Goal: Task Accomplishment & Management: Manage account settings

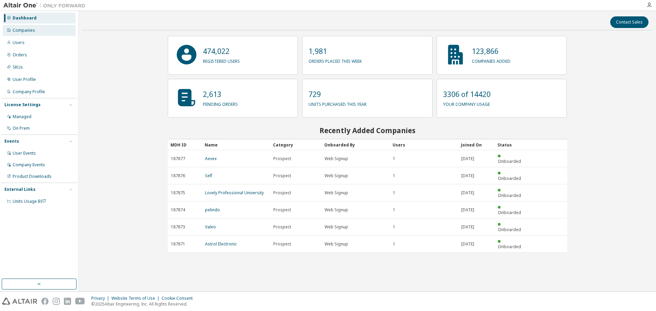
click at [59, 30] on div "Companies" at bounding box center [39, 30] width 73 height 11
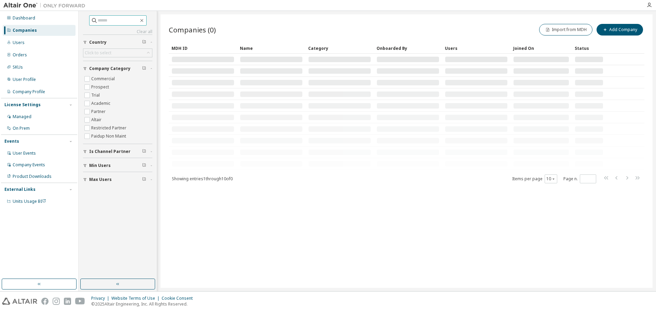
click at [123, 22] on input "text" at bounding box center [118, 20] width 41 height 7
paste input "**********"
type input "**********"
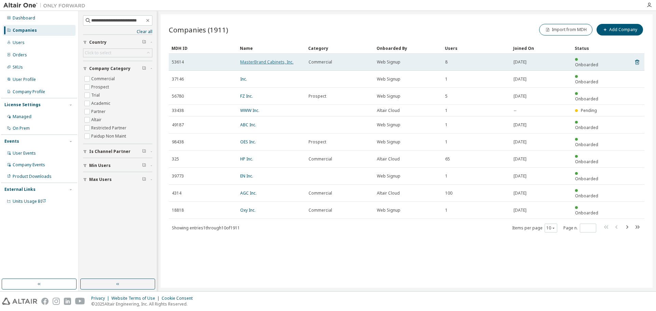
click at [282, 60] on link "MasterBrand Cabinets, Inc." at bounding box center [266, 62] width 53 height 6
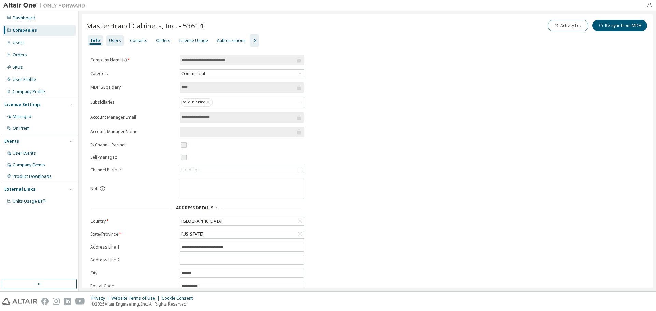
click at [188, 38] on div "License Usage" at bounding box center [193, 40] width 29 height 5
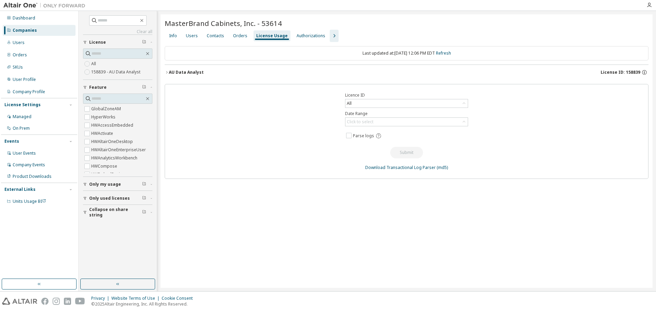
click at [190, 37] on div "Users" at bounding box center [192, 35] width 12 height 5
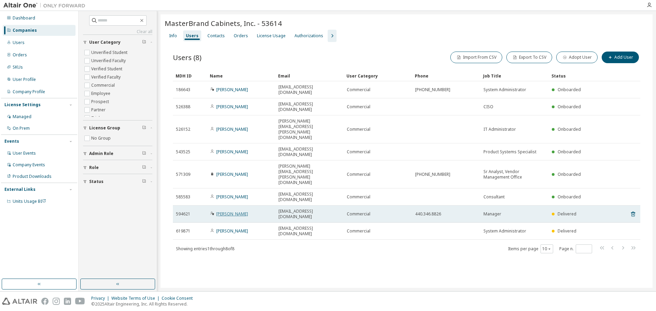
click at [237, 211] on link "[PERSON_NAME]" at bounding box center [232, 214] width 32 height 6
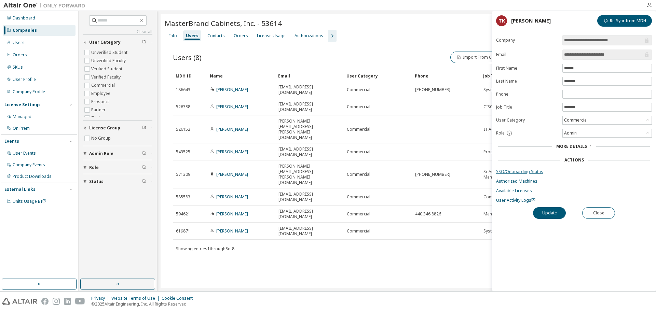
click at [534, 172] on link "SSO/Onboarding Status" at bounding box center [574, 171] width 156 height 5
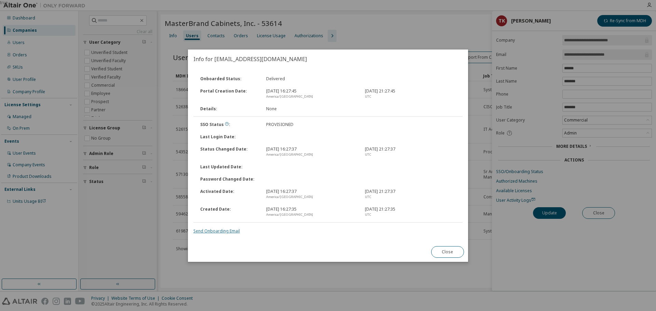
click at [220, 231] on link "Send Onboarding Email" at bounding box center [216, 231] width 46 height 6
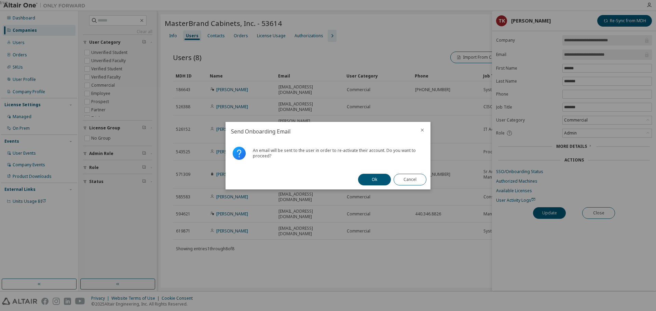
click at [374, 186] on div "Ok Cancel" at bounding box center [392, 180] width 77 height 20
click at [375, 183] on button "Ok" at bounding box center [374, 180] width 33 height 12
click at [411, 183] on button "Close" at bounding box center [410, 180] width 33 height 12
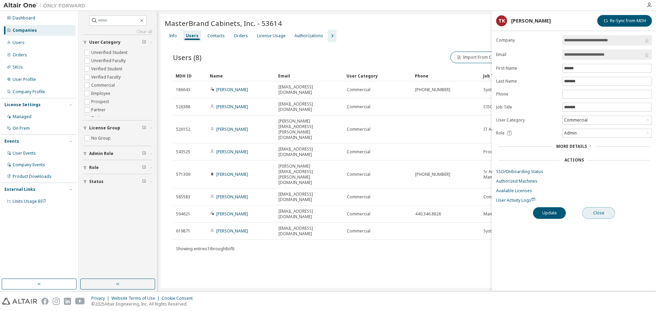
click at [595, 213] on button "Close" at bounding box center [598, 213] width 33 height 12
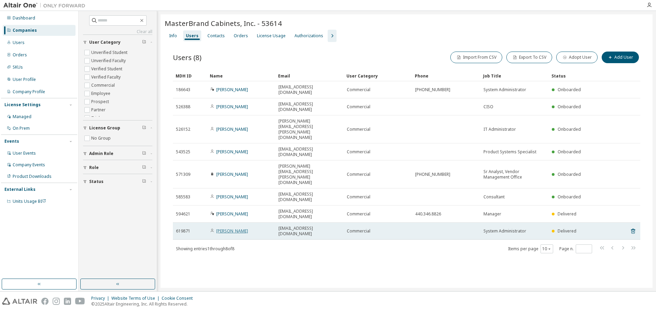
click at [232, 228] on link "[PERSON_NAME]" at bounding box center [232, 231] width 32 height 6
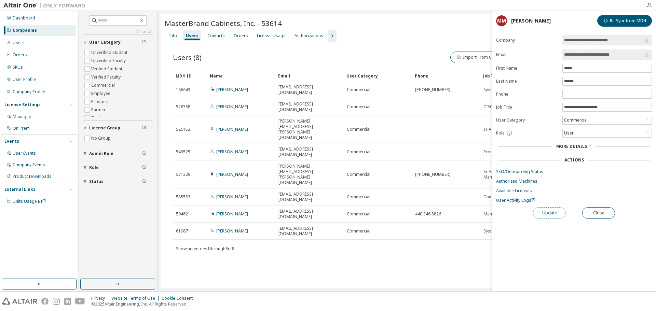
click at [544, 217] on button "Update" at bounding box center [549, 213] width 33 height 12
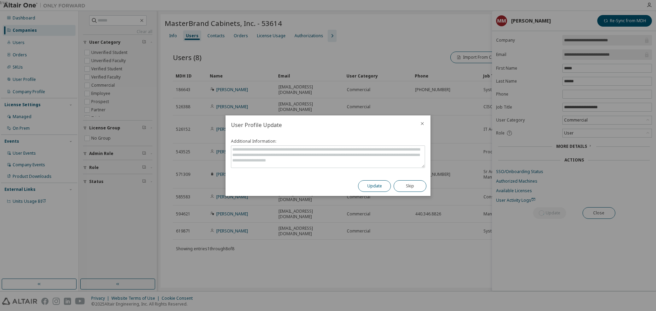
click at [375, 185] on button "Update" at bounding box center [374, 186] width 33 height 12
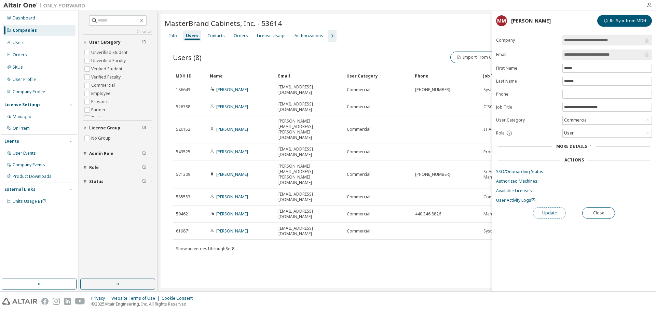
click at [552, 214] on button "Update" at bounding box center [549, 213] width 33 height 12
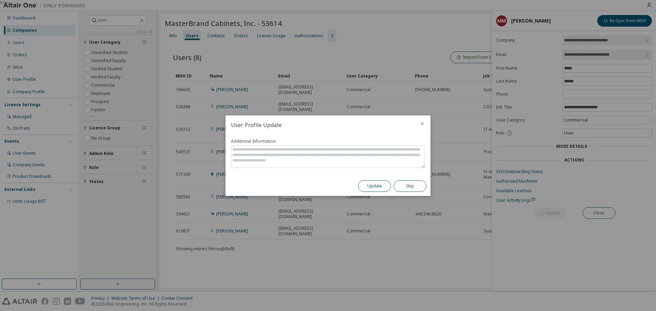
click at [364, 185] on button "Update" at bounding box center [374, 186] width 33 height 12
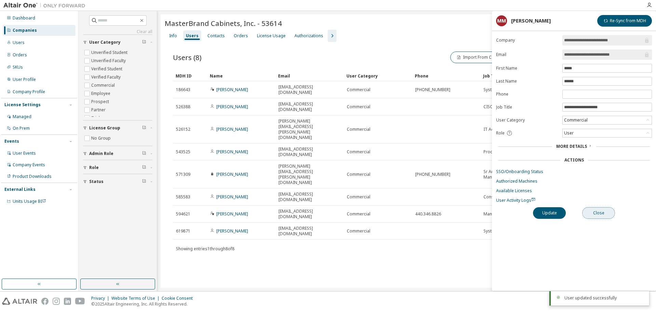
click at [592, 210] on button "Close" at bounding box center [598, 213] width 33 height 12
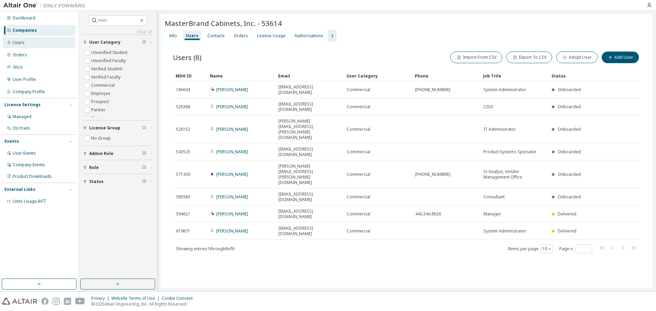
click at [33, 37] on div "Users" at bounding box center [39, 42] width 73 height 11
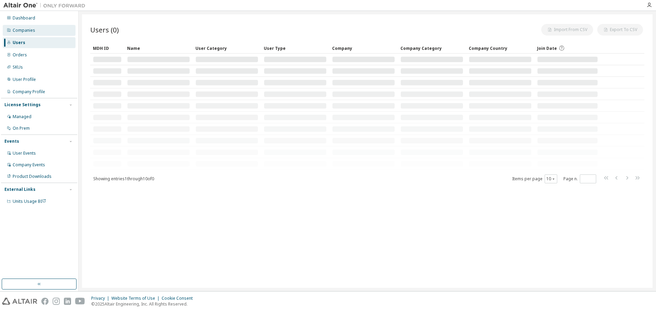
click at [36, 30] on div "Companies" at bounding box center [39, 30] width 73 height 11
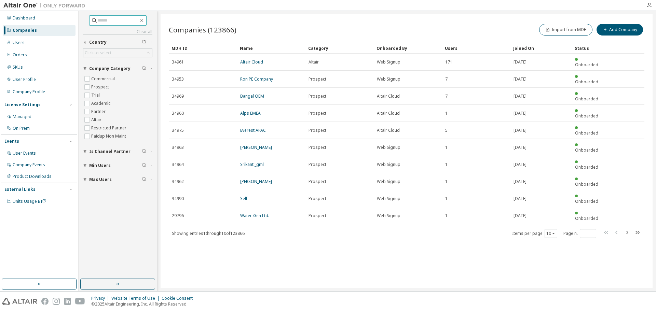
click at [98, 19] on input "text" at bounding box center [118, 20] width 41 height 7
paste input "**********"
type input "**********"
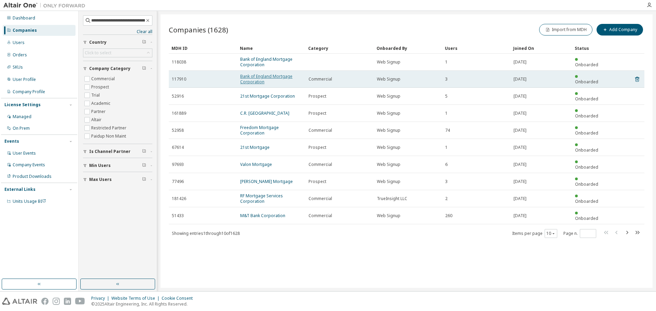
click at [274, 79] on link "Bank of England Mortgage Corporation" at bounding box center [266, 78] width 52 height 11
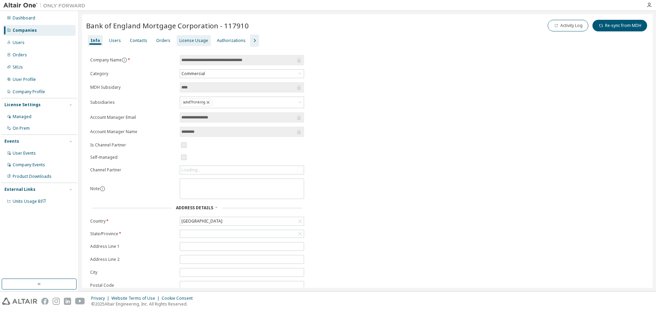
click at [182, 41] on div "License Usage" at bounding box center [193, 40] width 29 height 5
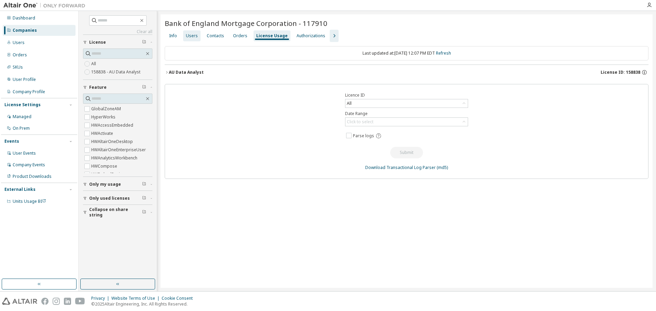
click at [191, 35] on div "Users" at bounding box center [192, 35] width 12 height 5
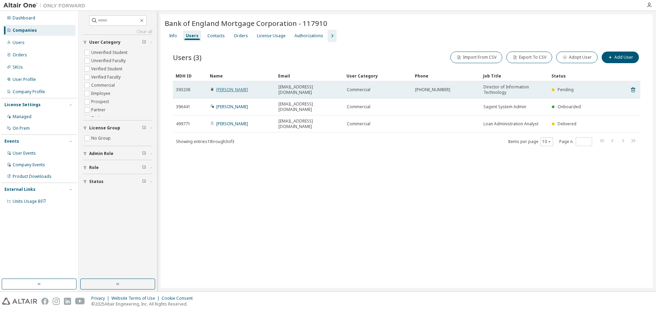
click at [239, 90] on link "[PERSON_NAME]" at bounding box center [232, 90] width 32 height 6
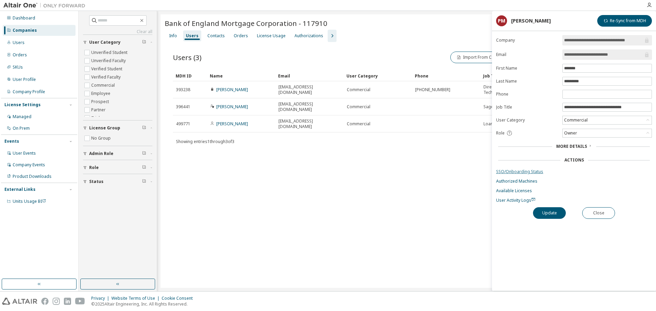
click at [527, 172] on link "SSO/Onboarding Status" at bounding box center [574, 171] width 156 height 5
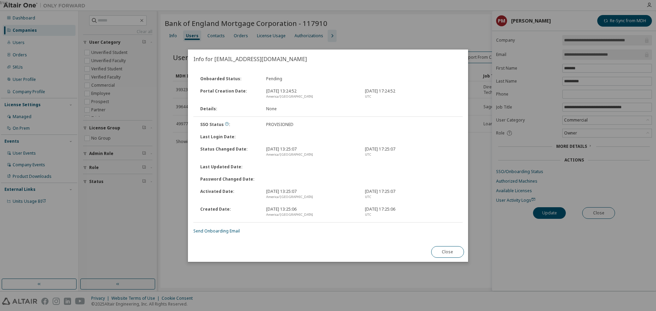
click at [222, 234] on div "Onboarded Status : Pending Portal Creation Date : [DATE] 13:24:52 [GEOGRAPHIC_D…" at bounding box center [328, 156] width 280 height 174
click at [222, 232] on link "Send Onboarding Email" at bounding box center [216, 231] width 46 height 6
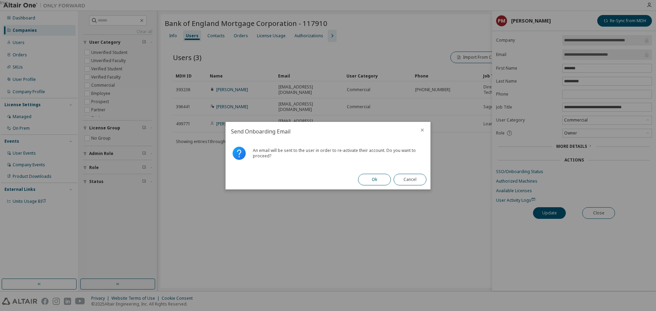
click at [363, 180] on button "Ok" at bounding box center [374, 180] width 33 height 12
click at [407, 177] on button "Close" at bounding box center [410, 180] width 33 height 12
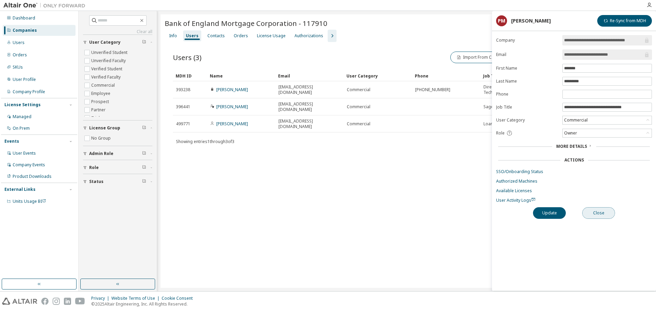
click at [603, 214] on button "Close" at bounding box center [598, 213] width 33 height 12
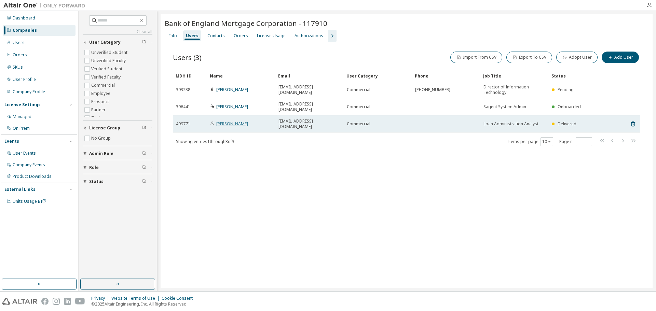
click at [231, 121] on link "[PERSON_NAME]" at bounding box center [232, 124] width 32 height 6
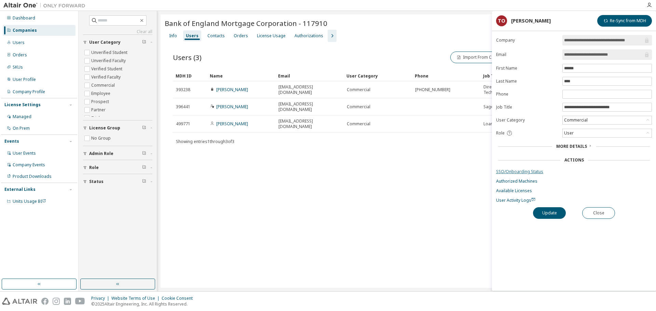
click at [533, 172] on link "SSO/Onboarding Status" at bounding box center [574, 171] width 156 height 5
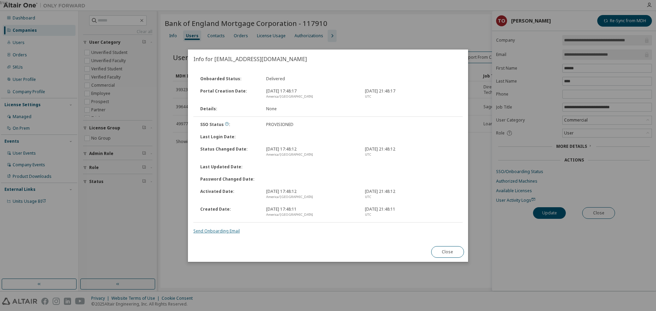
click at [225, 231] on link "Send Onboarding Email" at bounding box center [216, 231] width 46 height 6
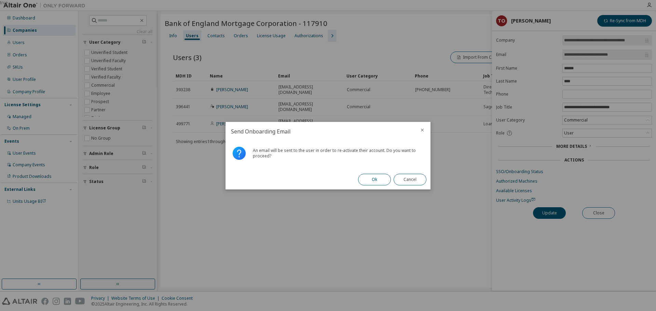
click at [374, 178] on button "Ok" at bounding box center [374, 180] width 33 height 12
click at [409, 179] on button "Close" at bounding box center [410, 180] width 33 height 12
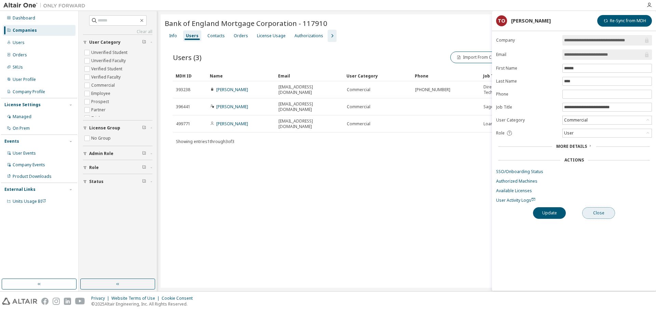
click at [602, 213] on button "Close" at bounding box center [598, 213] width 33 height 12
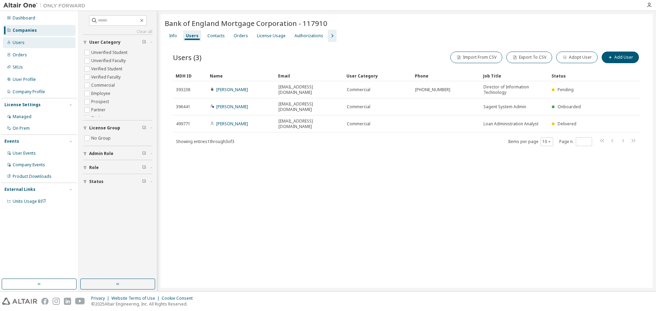
click at [53, 41] on div "Users" at bounding box center [39, 42] width 73 height 11
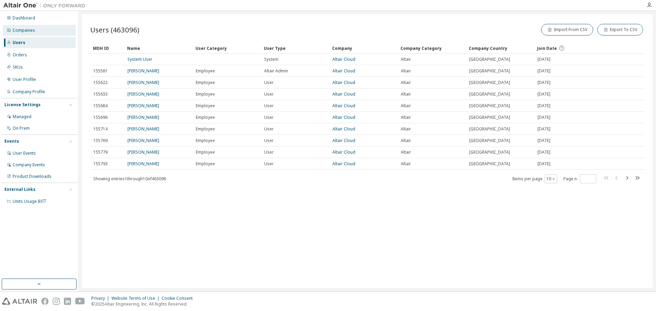
click at [54, 30] on div "Companies" at bounding box center [39, 30] width 73 height 11
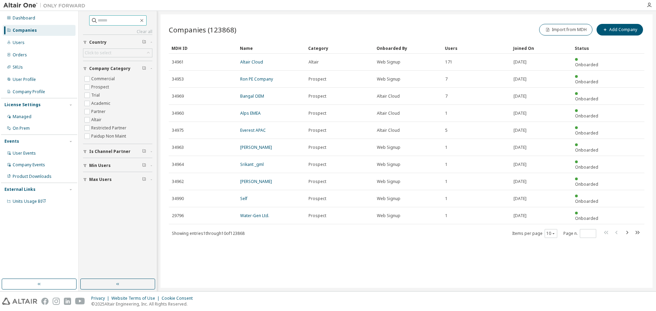
click at [116, 17] on span at bounding box center [117, 20] width 57 height 10
click at [114, 22] on input "text" at bounding box center [118, 20] width 41 height 7
paste input "**********"
type input "**********"
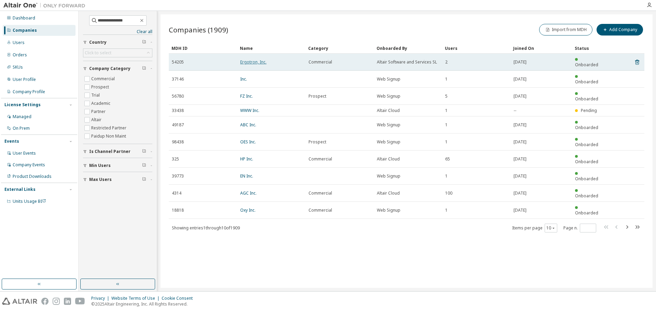
click at [258, 60] on link "Ergotron, Inc." at bounding box center [253, 62] width 26 height 6
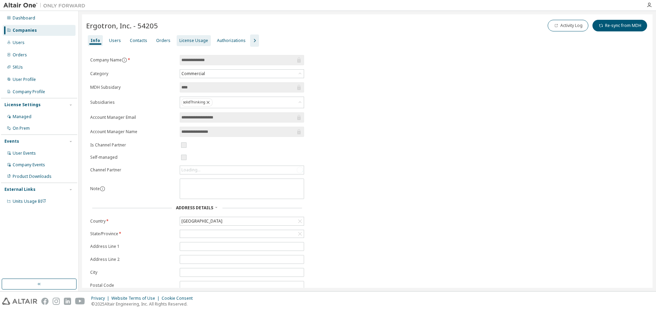
click at [199, 43] on div "License Usage" at bounding box center [193, 40] width 29 height 5
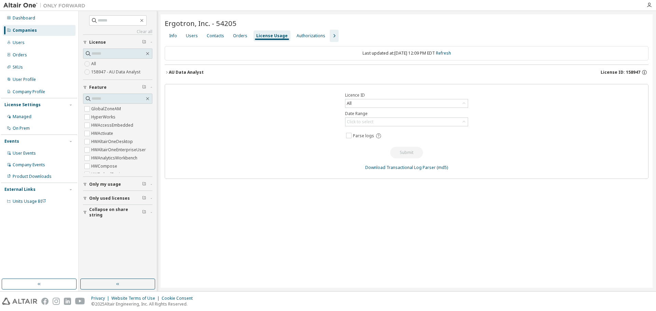
click at [189, 36] on div "Users" at bounding box center [192, 35] width 12 height 5
